Goal: Book appointment/travel/reservation

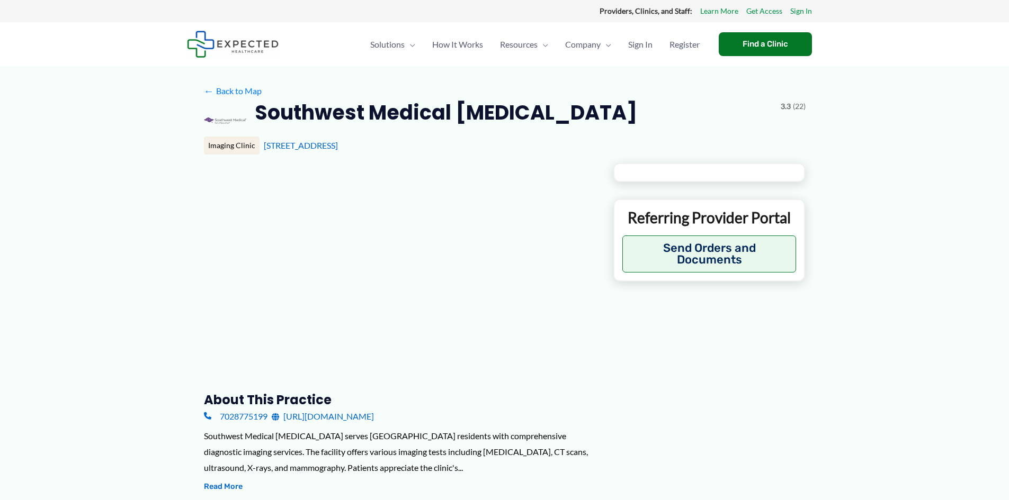
type input "**********"
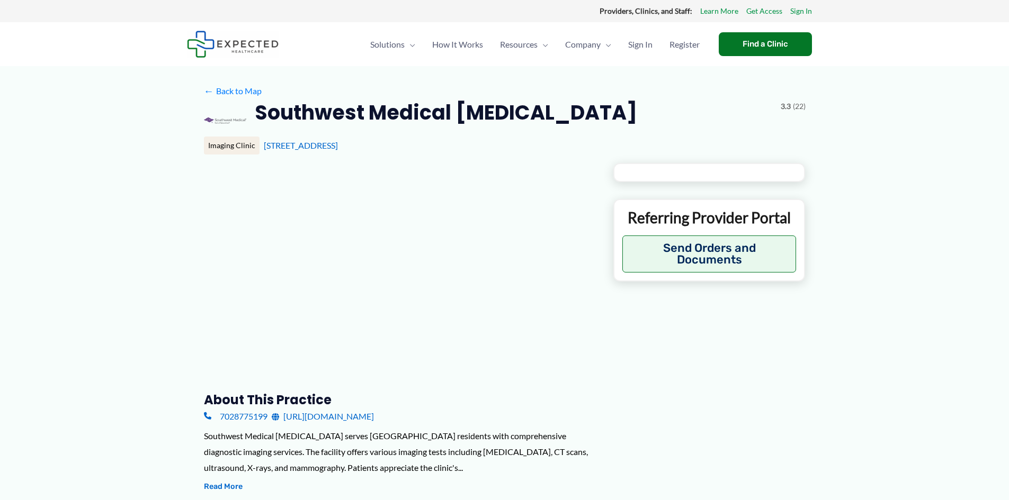
type input "**********"
type input "*"
type input "**********"
